Goal: Transaction & Acquisition: Book appointment/travel/reservation

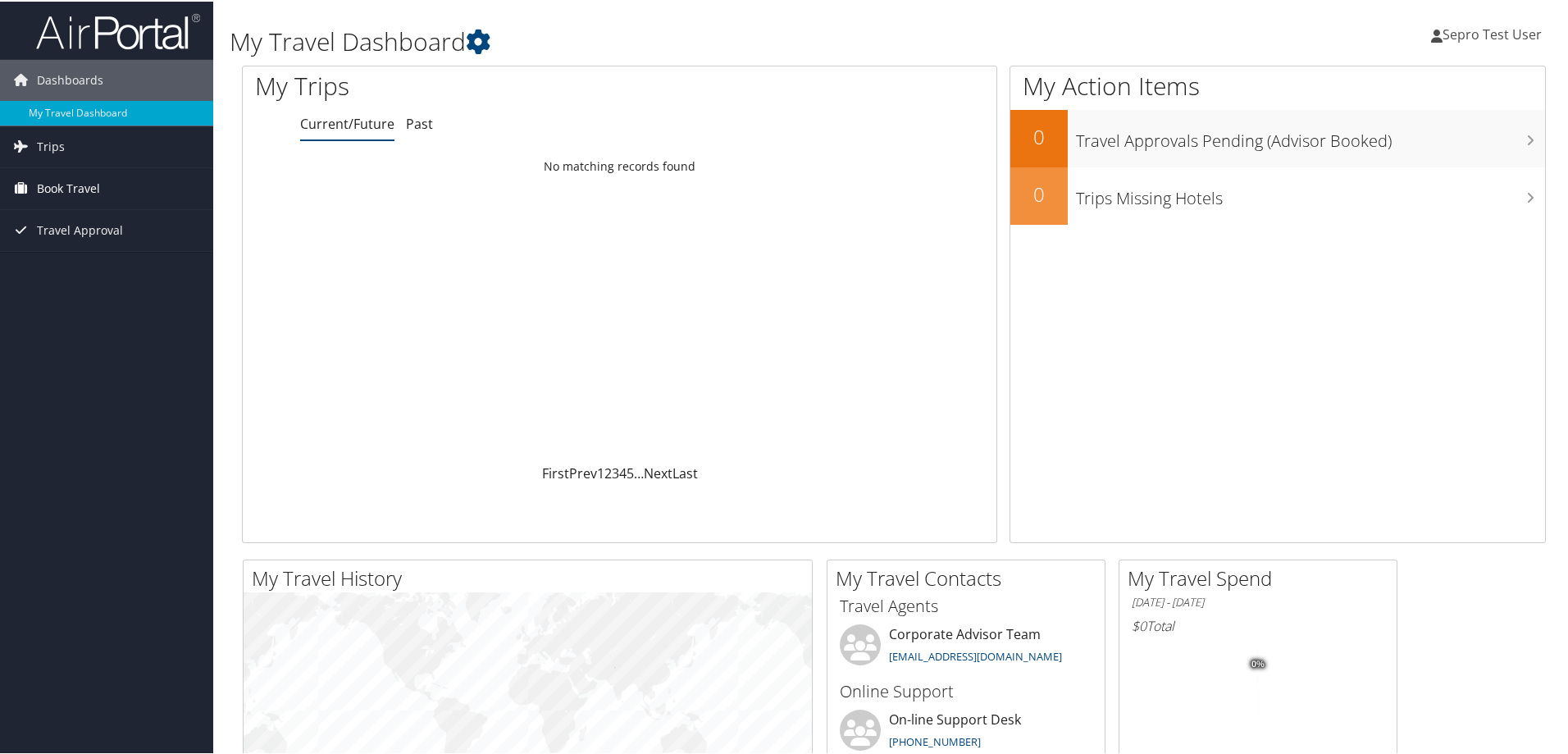
click at [54, 183] on span "Book Travel" at bounding box center [68, 186] width 63 height 41
click at [64, 246] on link "Book/Manage Online Trips" at bounding box center [106, 244] width 213 height 25
click at [1445, 36] on span "Sepro Test User" at bounding box center [1492, 32] width 99 height 18
click at [1401, 274] on link "Sign Out" at bounding box center [1447, 267] width 183 height 27
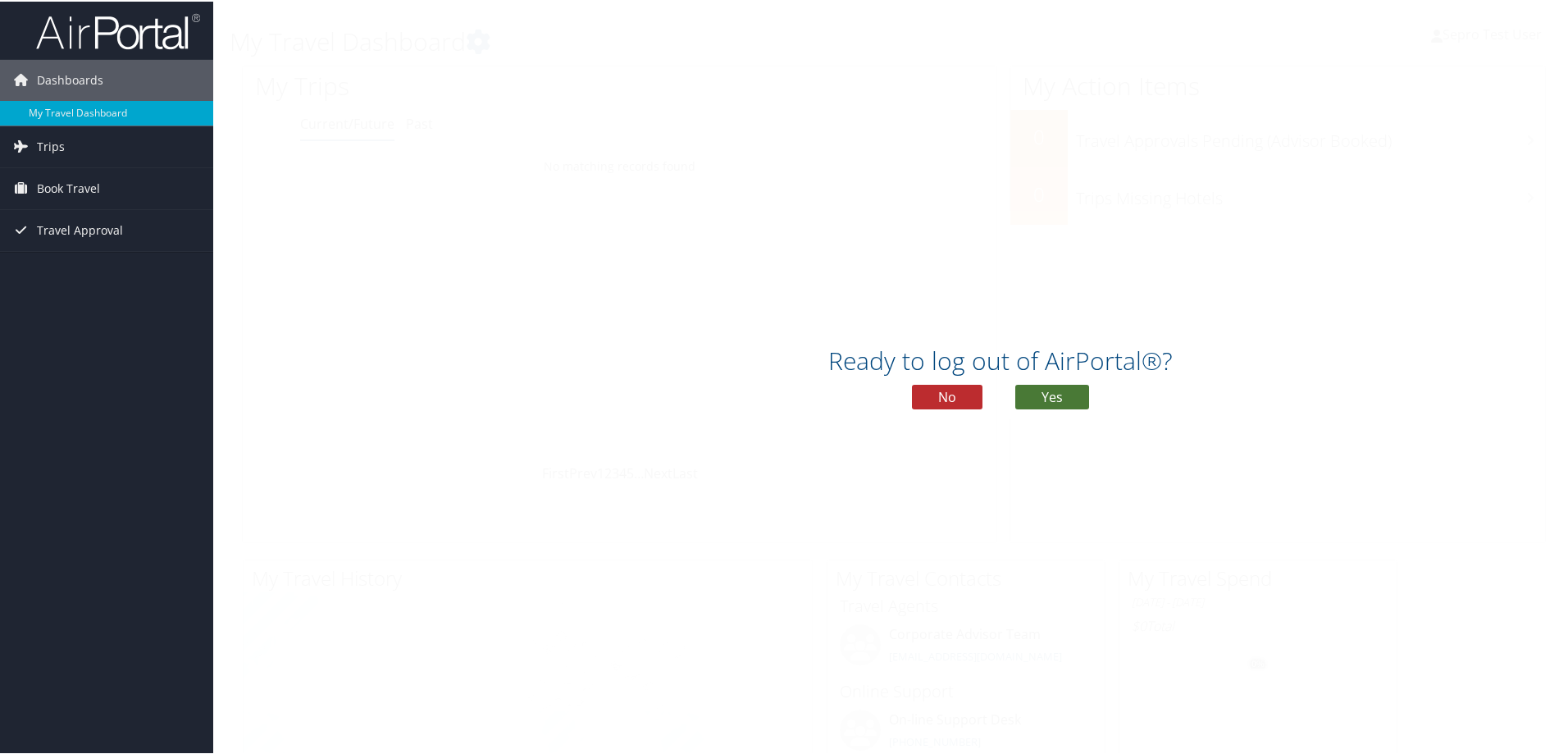
click at [1049, 394] on button "Yes" at bounding box center [1052, 395] width 74 height 25
